Goal: Task Accomplishment & Management: Use online tool/utility

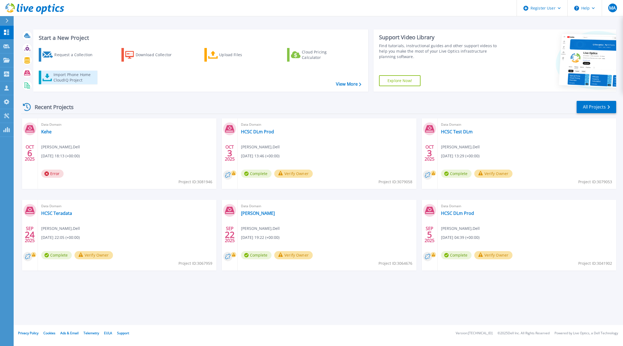
click at [59, 80] on div "Import Phone Home CloudIQ Project" at bounding box center [74, 77] width 43 height 11
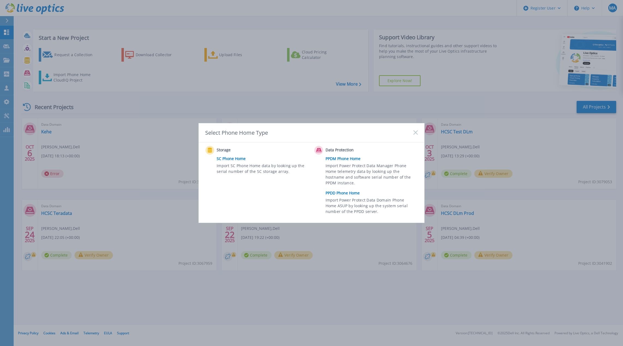
click at [351, 193] on link "PPDD Phone Home" at bounding box center [372, 193] width 95 height 8
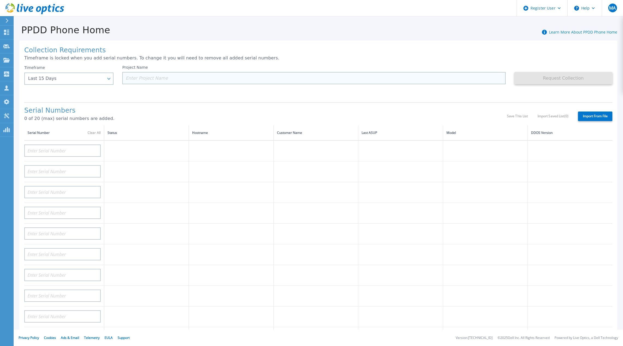
click at [151, 76] on input at bounding box center [313, 78] width 383 height 12
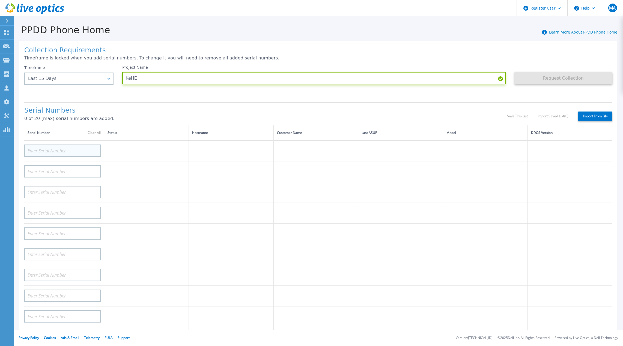
type input "KeHE"
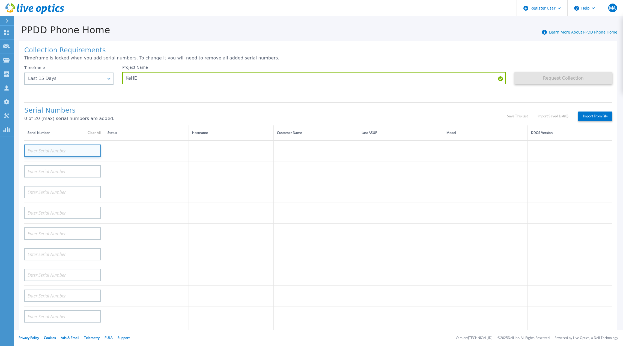
click at [61, 146] on input at bounding box center [62, 151] width 76 height 12
paste input "APX00241205449"
type input "APX00241205449"
click at [53, 165] on input at bounding box center [62, 171] width 76 height 12
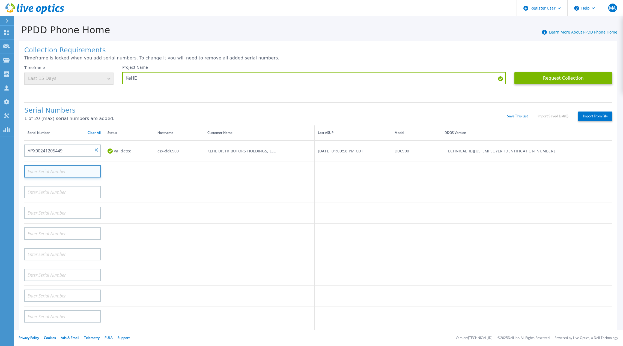
click at [52, 165] on input at bounding box center [62, 171] width 76 height 12
paste input "APX00241205975"
type input "APX00241205975"
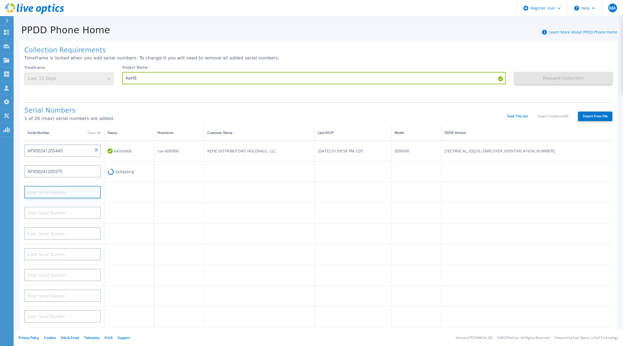
click at [78, 186] on input at bounding box center [62, 192] width 76 height 12
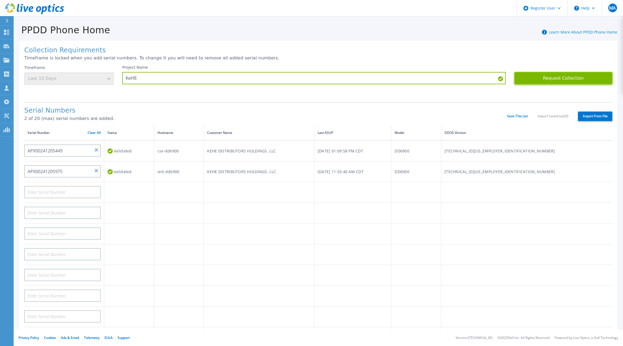
click at [571, 75] on button "Request Collection" at bounding box center [563, 78] width 98 height 12
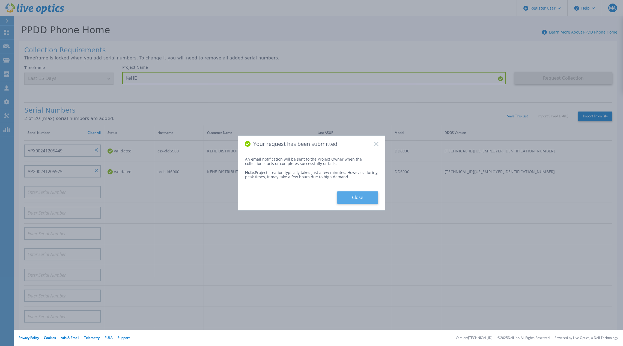
click at [366, 194] on button "Close" at bounding box center [357, 197] width 41 height 12
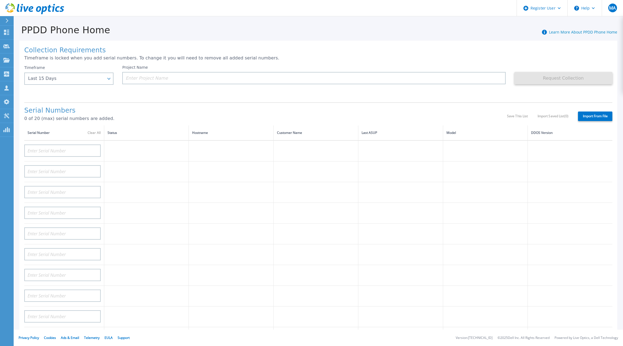
click at [36, 8] on icon at bounding box center [34, 8] width 59 height 11
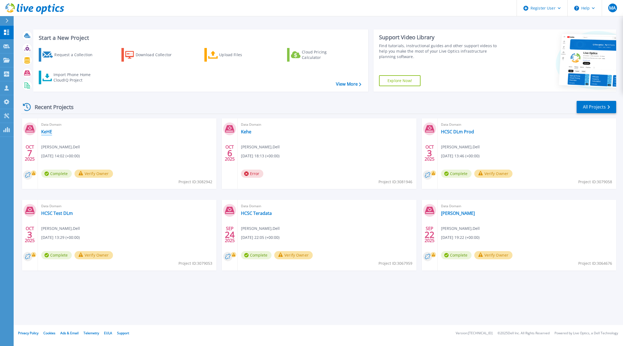
click at [49, 133] on link "KeHE" at bounding box center [46, 131] width 11 height 5
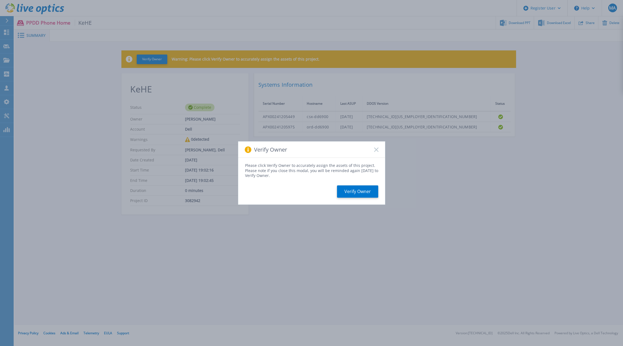
click at [379, 149] on div "Verify Owner" at bounding box center [311, 150] width 147 height 16
click at [377, 151] on rect at bounding box center [376, 149] width 5 height 5
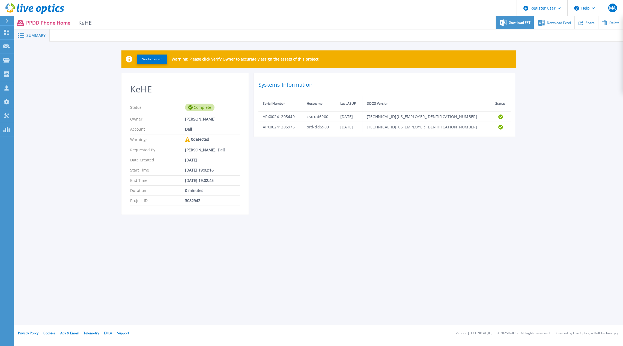
click at [519, 24] on span "Download PPT" at bounding box center [519, 22] width 22 height 3
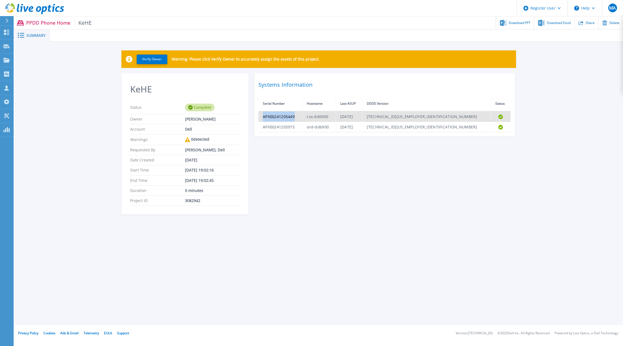
drag, startPoint x: 294, startPoint y: 116, endPoint x: 263, endPoint y: 118, distance: 30.9
click at [263, 118] on td "APX00241205449" at bounding box center [280, 116] width 44 height 11
copy td "APX00241205449"
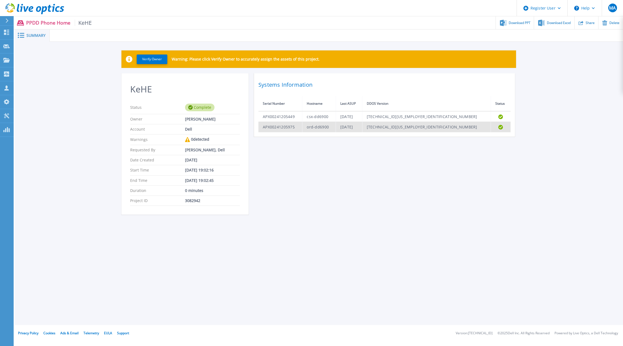
click at [285, 126] on td "APX00241205975" at bounding box center [280, 127] width 44 height 10
copy td "APX00241205975"
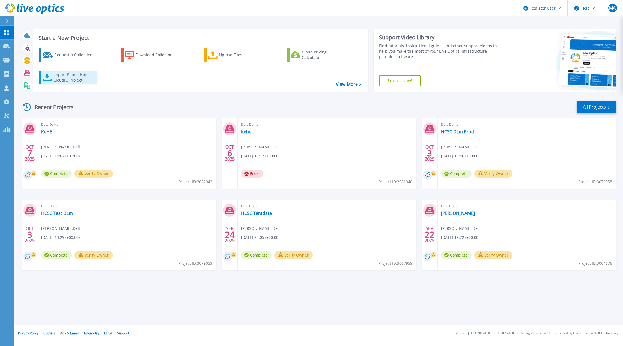
click at [54, 76] on div "Import Phone Home CloudIQ Project" at bounding box center [74, 77] width 43 height 11
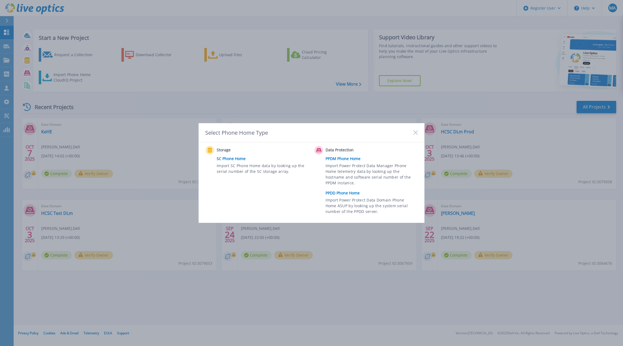
click at [344, 194] on link "PPDD Phone Home" at bounding box center [372, 193] width 95 height 8
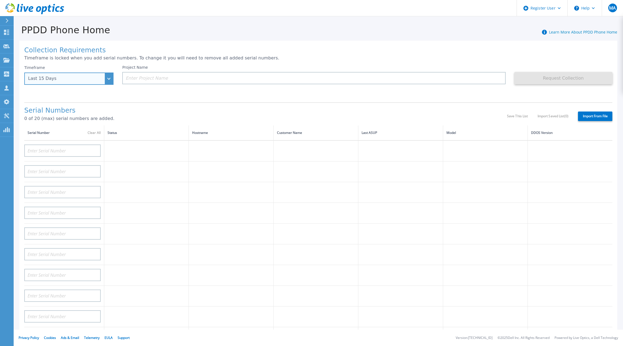
click at [56, 77] on div "Last 15 Days" at bounding box center [66, 78] width 76 height 5
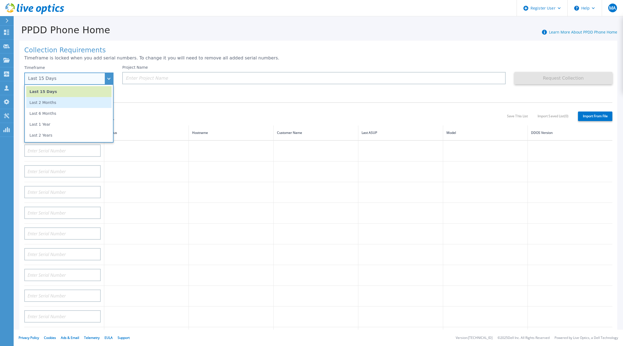
click at [50, 104] on li "Last 2 Months" at bounding box center [68, 102] width 85 height 11
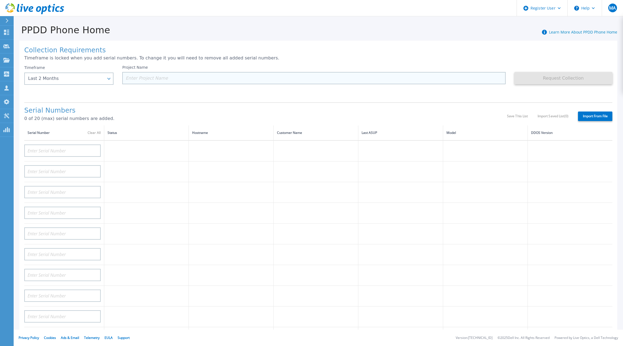
click at [161, 78] on input at bounding box center [313, 78] width 383 height 12
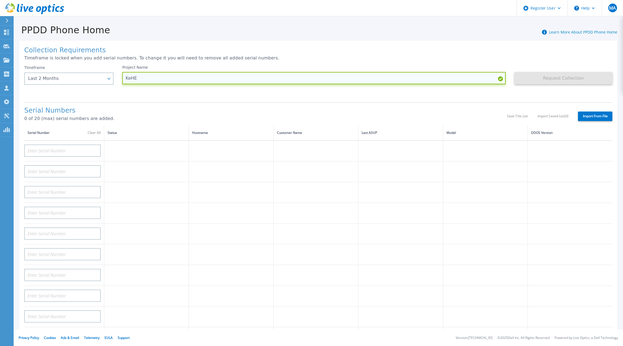
type input "KeHE"
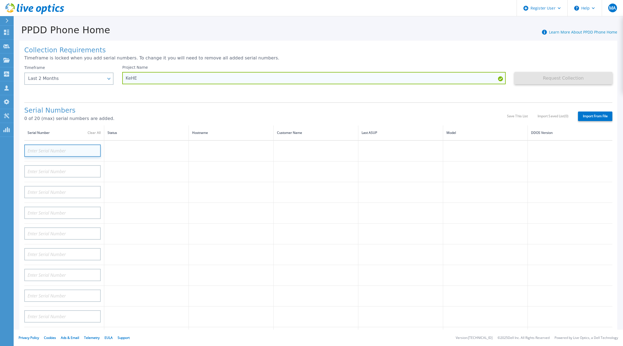
paste input "APX00241205449"
type input "APX00241205449"
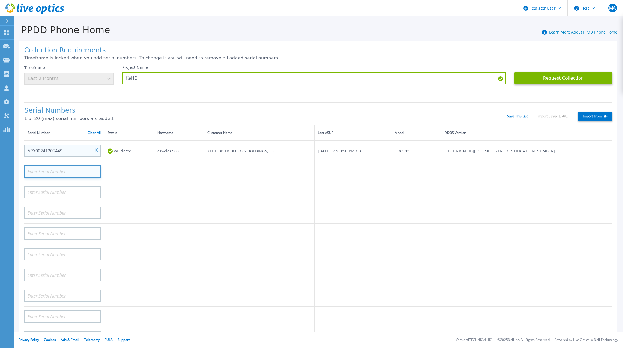
paste input "APX00241205975"
type input "APX00241205975"
click at [122, 182] on td at bounding box center [129, 192] width 50 height 21
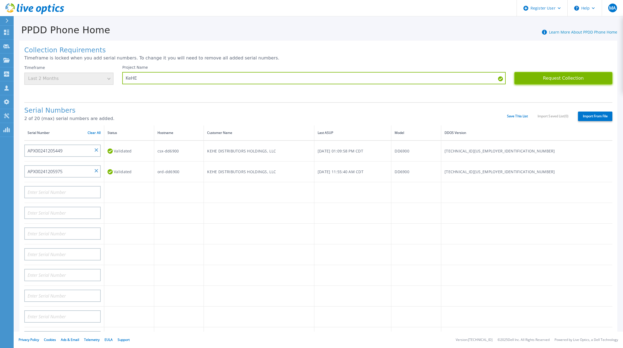
click at [568, 78] on button "Request Collection" at bounding box center [563, 78] width 98 height 12
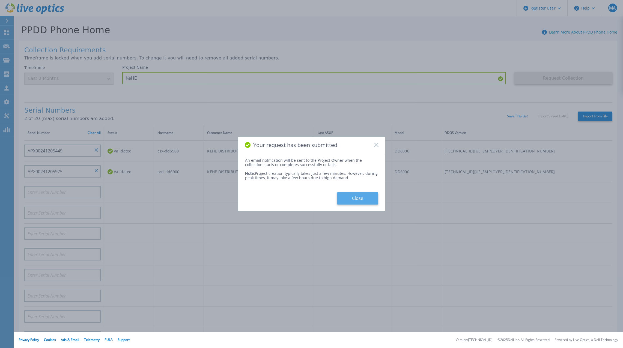
click at [361, 200] on button "Close" at bounding box center [357, 198] width 41 height 12
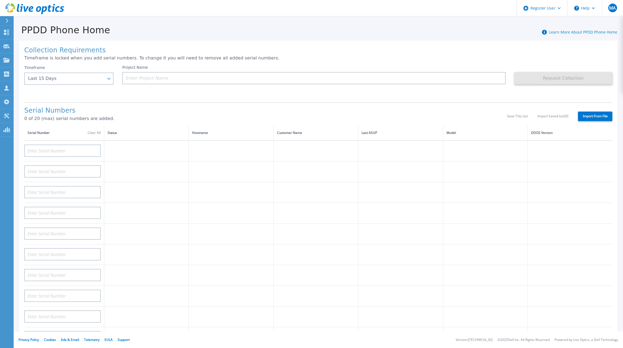
click at [25, 9] on icon at bounding box center [25, 8] width 5 height 5
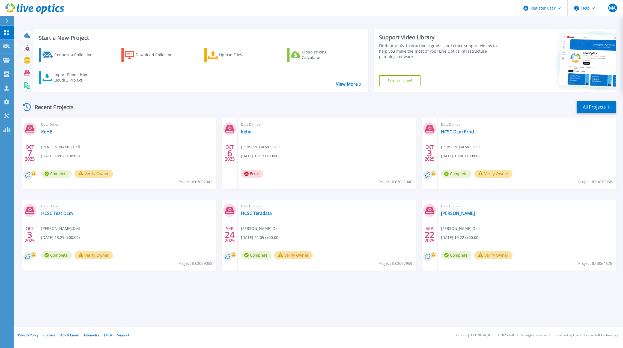
click at [321, 309] on div "Start a New Project Request a Collection Download Collector Upload Files Cloud …" at bounding box center [318, 163] width 609 height 327
click at [46, 133] on link "KeHE" at bounding box center [46, 131] width 11 height 5
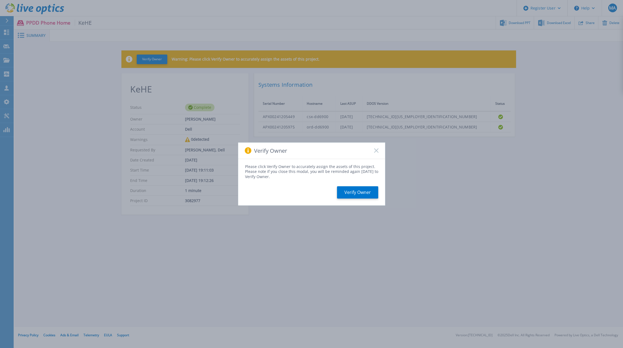
click at [379, 151] on div "Verify Owner" at bounding box center [311, 151] width 147 height 16
click at [376, 152] on icon at bounding box center [376, 150] width 4 height 4
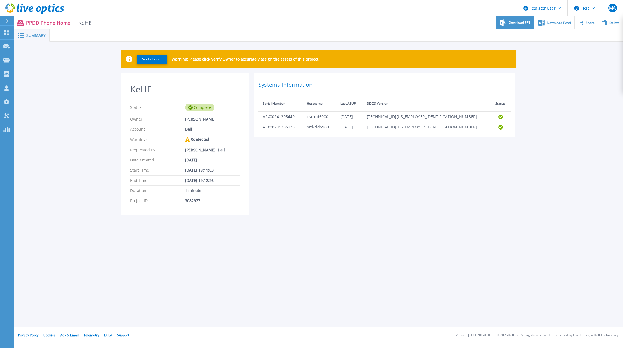
click at [517, 25] on div "Download PPT" at bounding box center [515, 22] width 38 height 13
click at [421, 203] on div "KeHE Status Complete Owner [PERSON_NAME] Account Dell Warnings 0 detected Reque…" at bounding box center [318, 147] width 394 height 148
click at [397, 235] on div "Summary Verify Owner Warning: Please click Verify Owner to accurately assign th…" at bounding box center [318, 163] width 608 height 327
